Goal: Task Accomplishment & Management: Complete application form

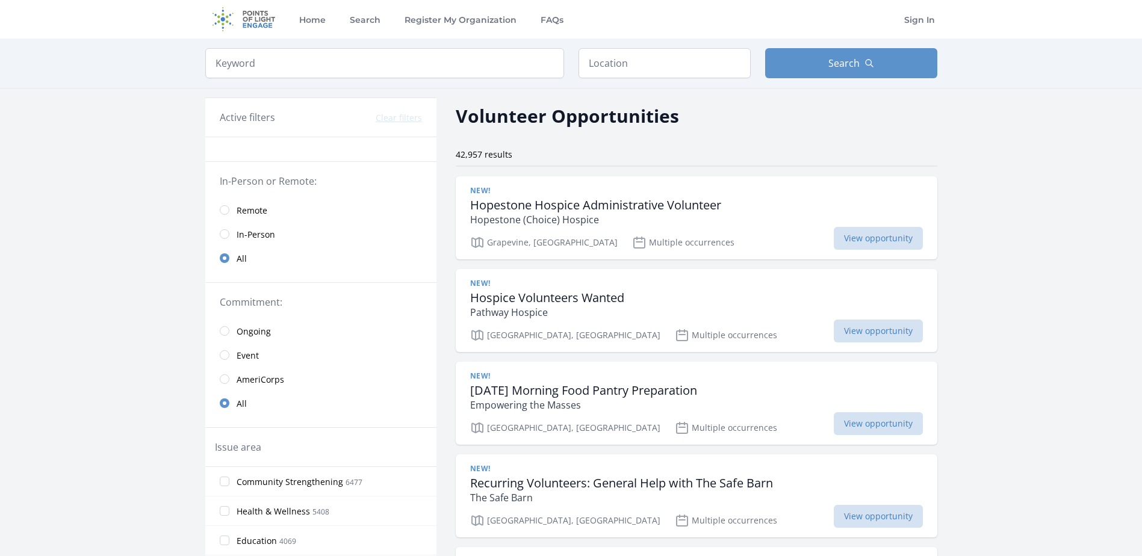
click at [229, 214] on link "Remote" at bounding box center [320, 210] width 231 height 24
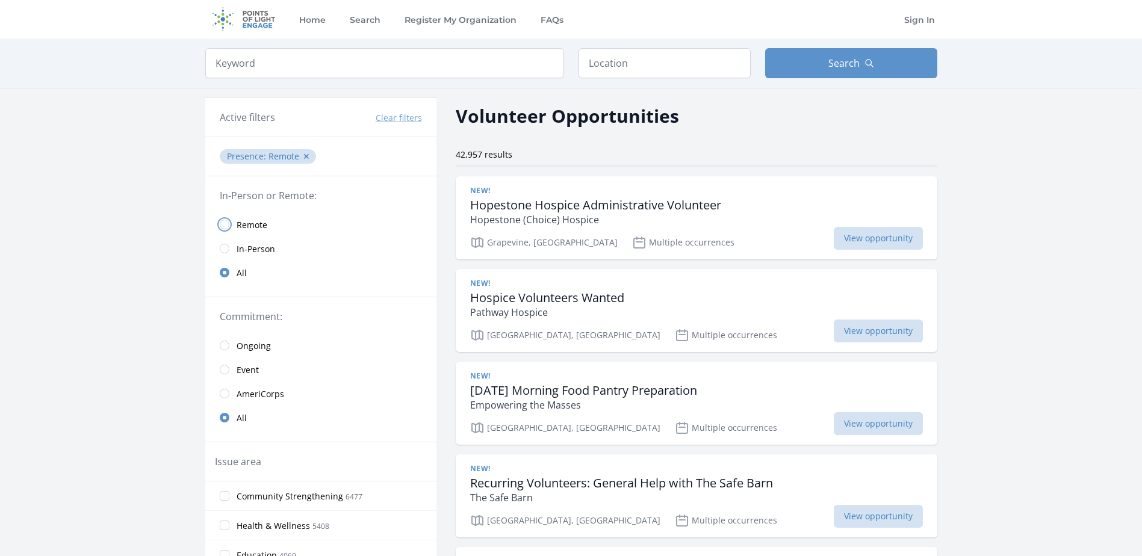
click at [225, 226] on input "radio" at bounding box center [225, 225] width 10 height 10
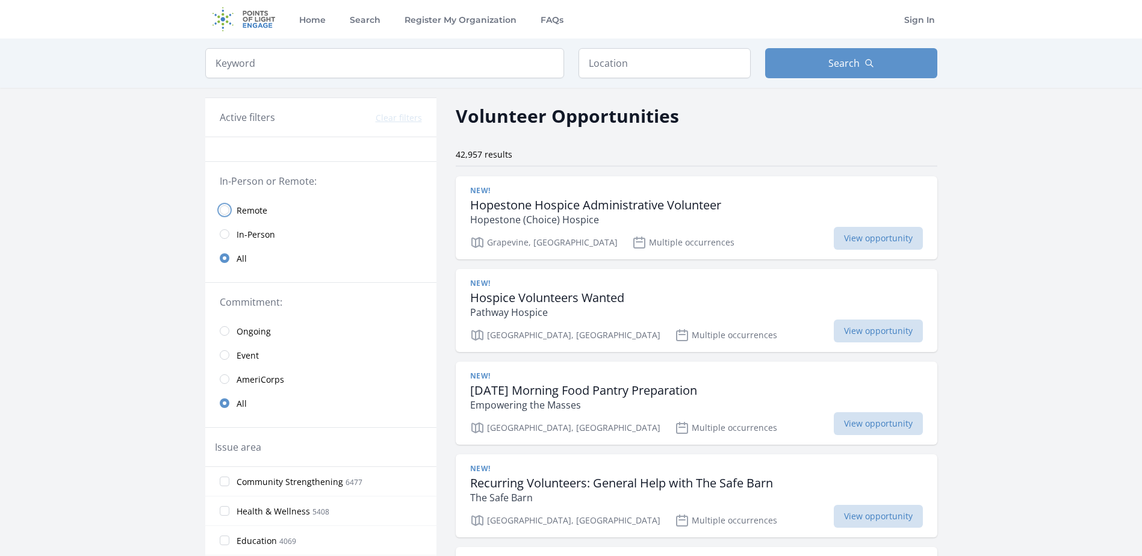
click at [225, 209] on input "radio" at bounding box center [225, 210] width 10 height 10
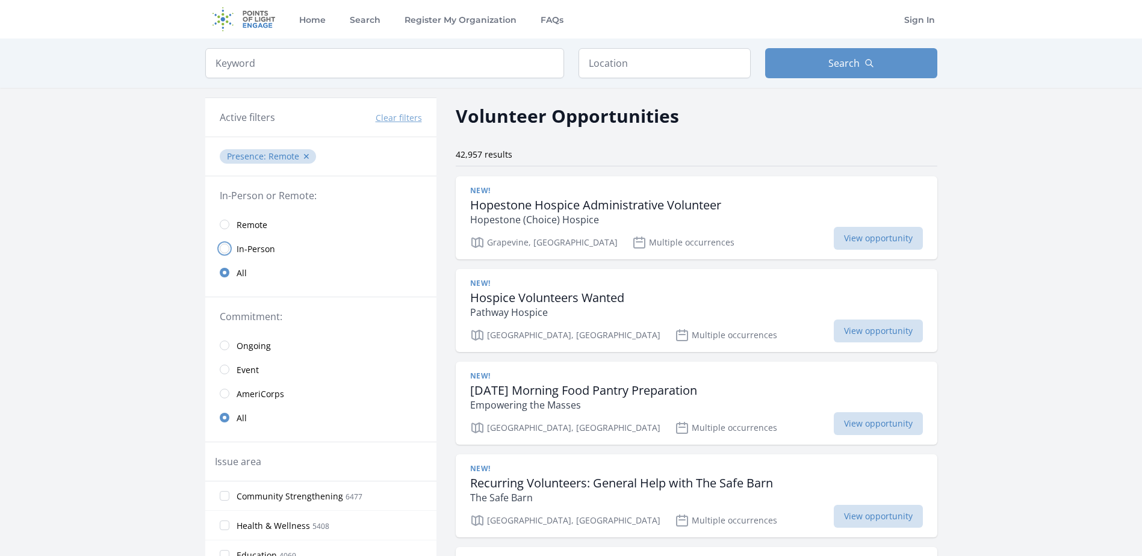
click at [223, 250] on input "radio" at bounding box center [225, 249] width 10 height 10
click at [224, 225] on input "radio" at bounding box center [225, 225] width 10 height 10
click at [226, 225] on input "radio" at bounding box center [225, 225] width 10 height 10
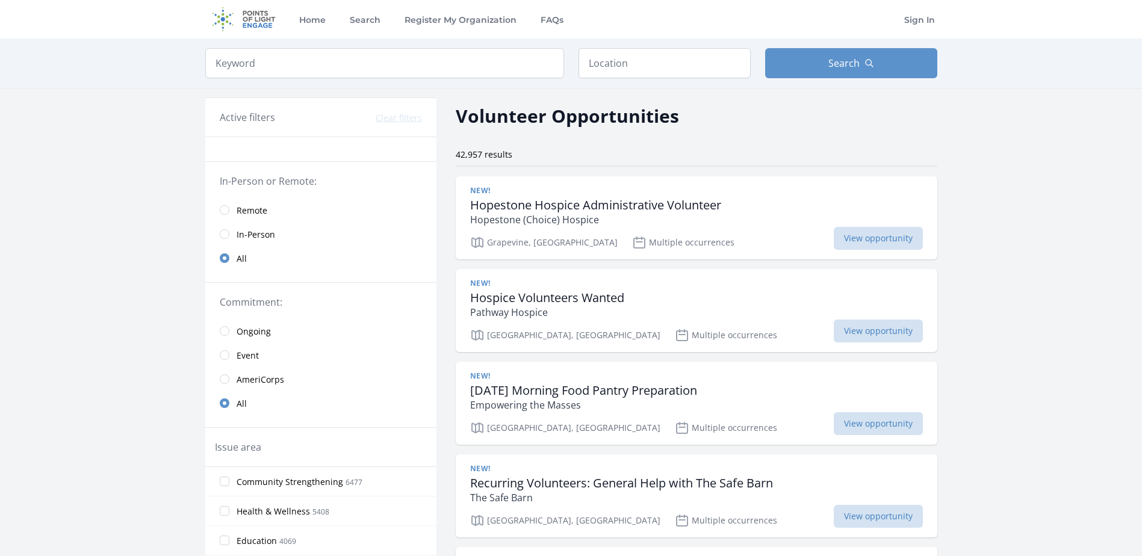
click at [230, 212] on link "Remote" at bounding box center [320, 210] width 231 height 24
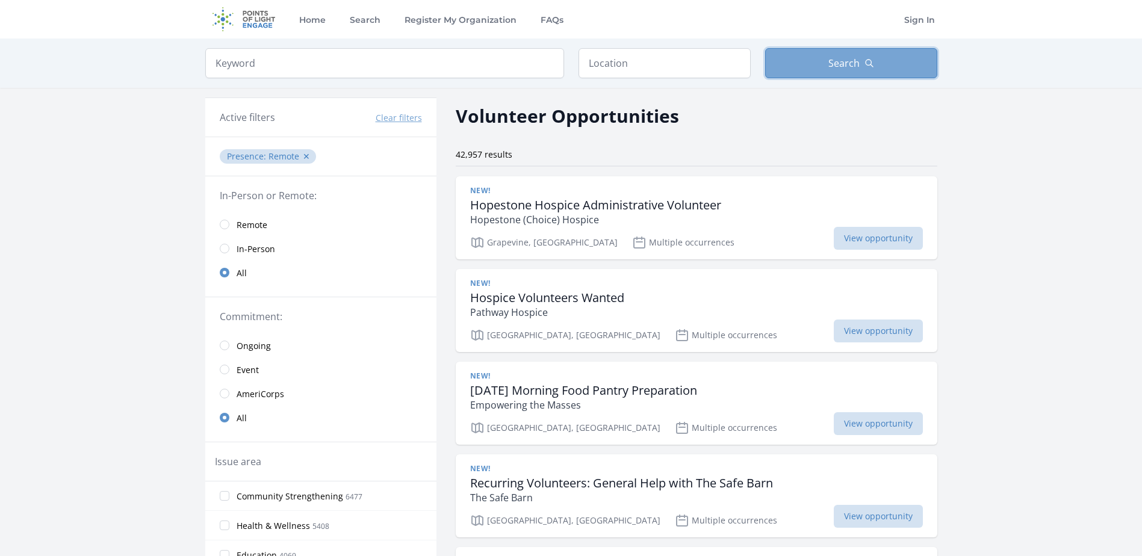
click at [844, 66] on span "Search" at bounding box center [843, 63] width 31 height 14
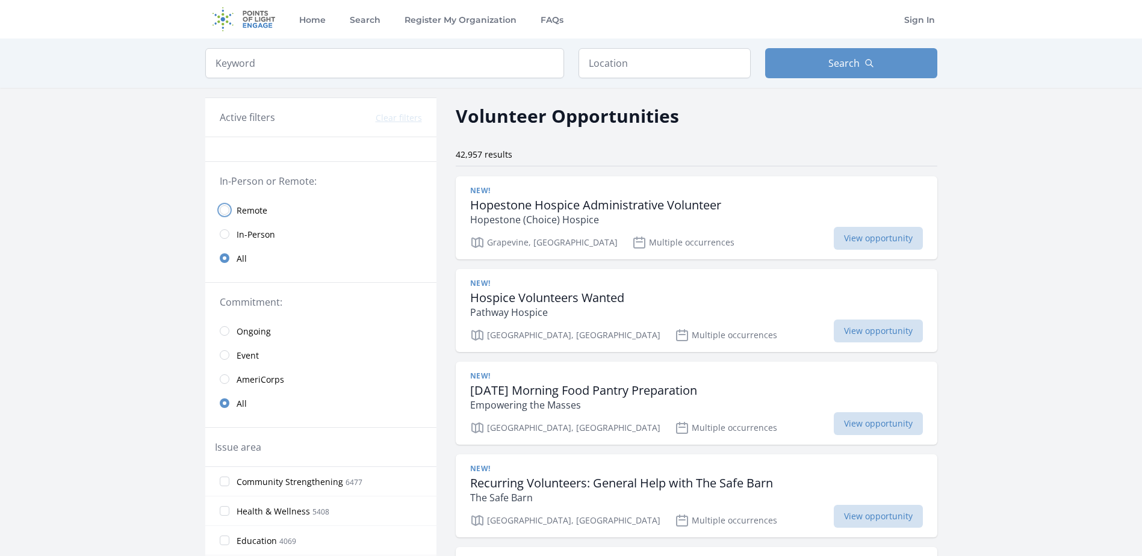
click at [225, 206] on input "radio" at bounding box center [225, 210] width 10 height 10
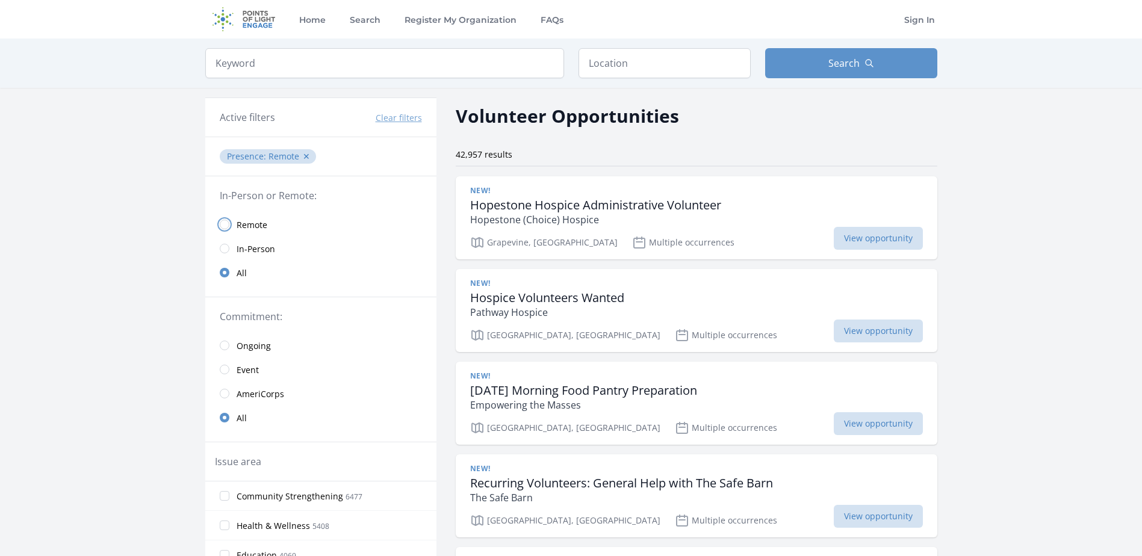
click at [225, 223] on input "radio" at bounding box center [225, 225] width 10 height 10
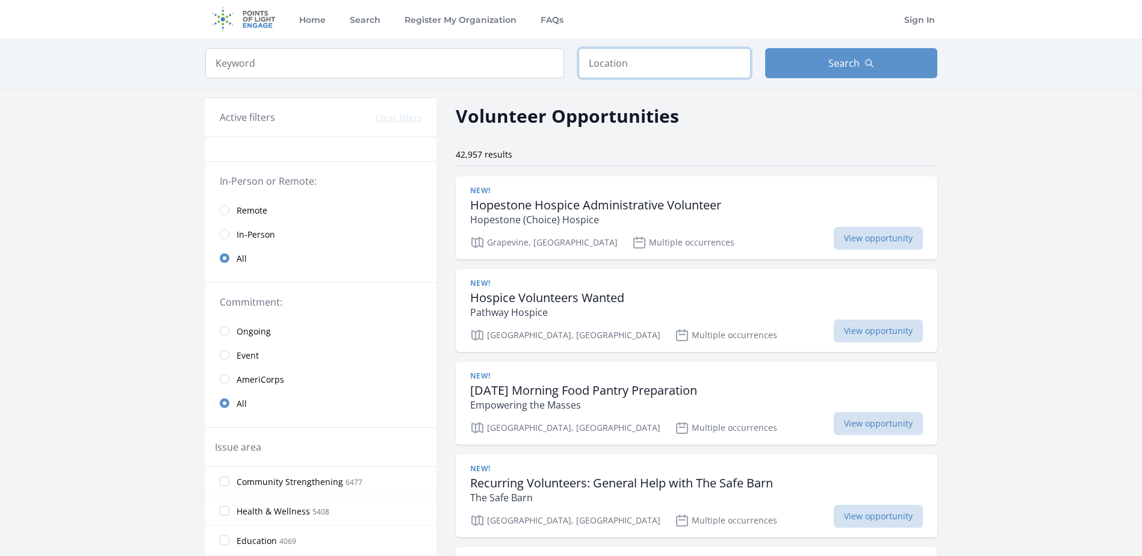
click at [642, 64] on input "text" at bounding box center [664, 63] width 172 height 30
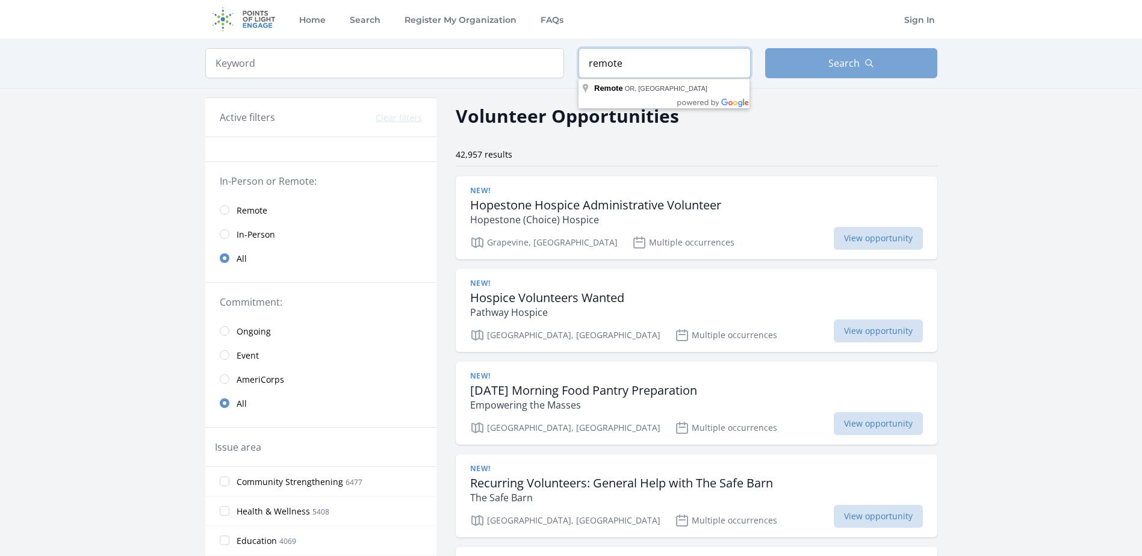
type input "remote"
click at [777, 75] on button "Search" at bounding box center [851, 63] width 172 height 30
click at [866, 64] on icon "button" at bounding box center [869, 63] width 10 height 10
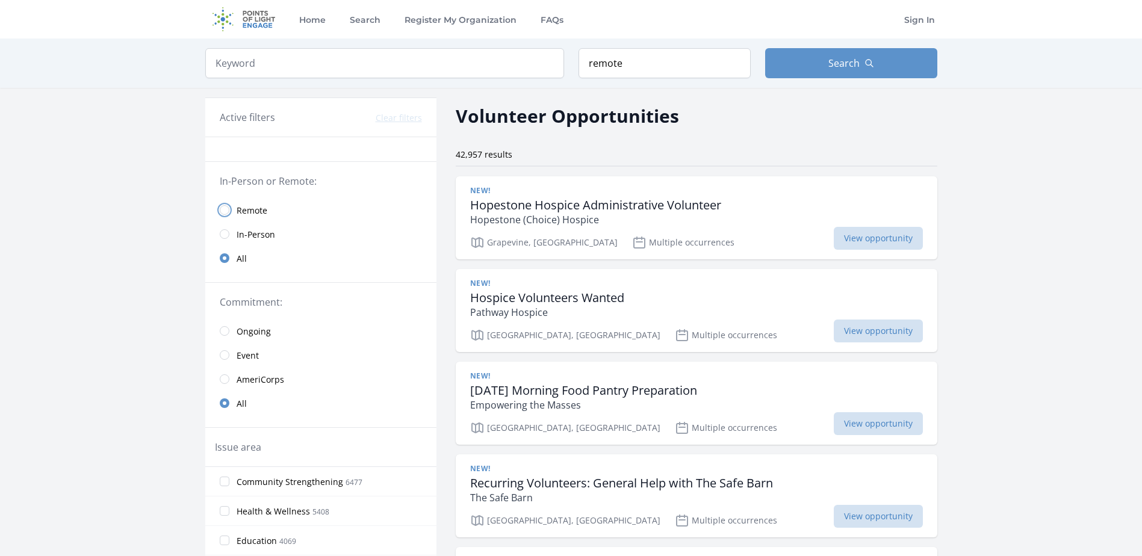
click at [223, 209] on input "radio" at bounding box center [225, 210] width 10 height 10
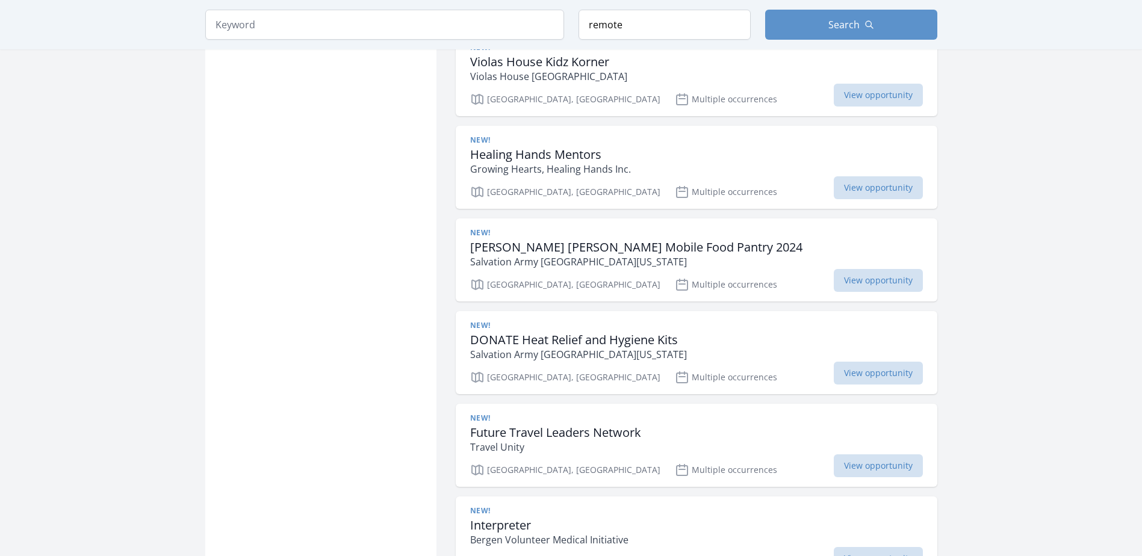
scroll to position [1505, 0]
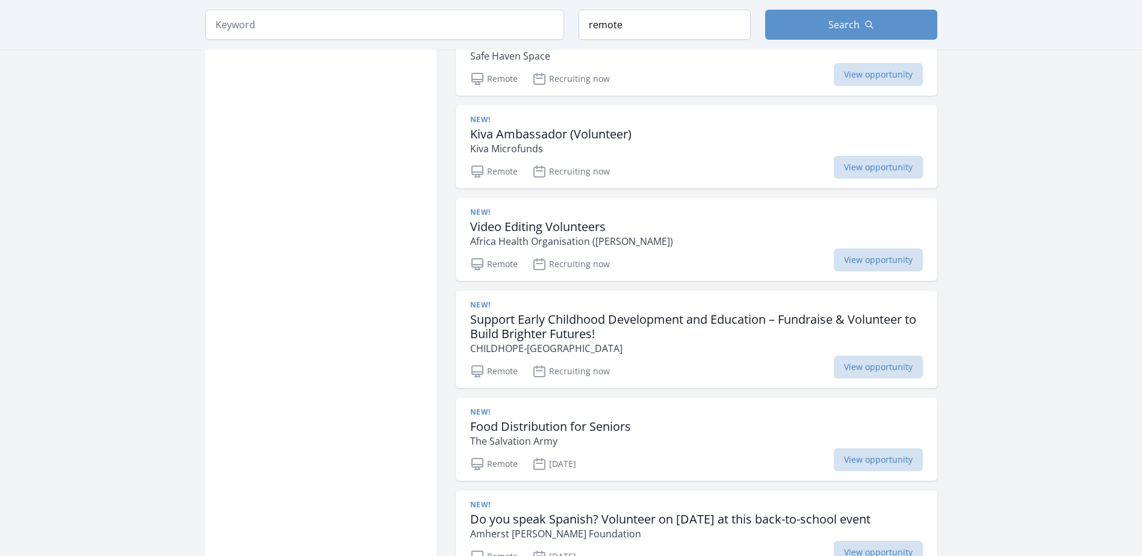
scroll to position [1565, 0]
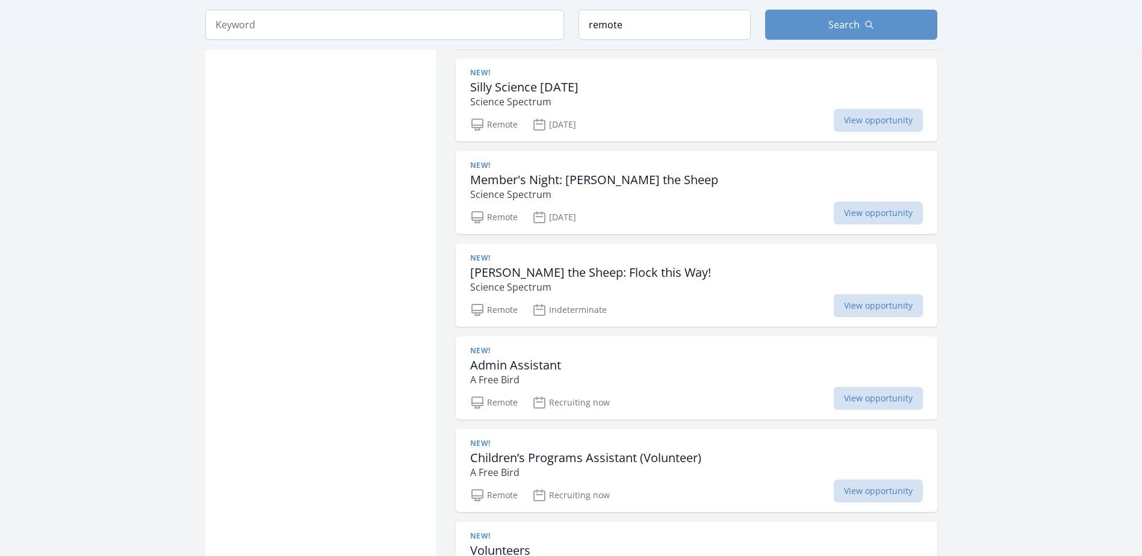
scroll to position [3431, 0]
